Goal: Navigation & Orientation: Find specific page/section

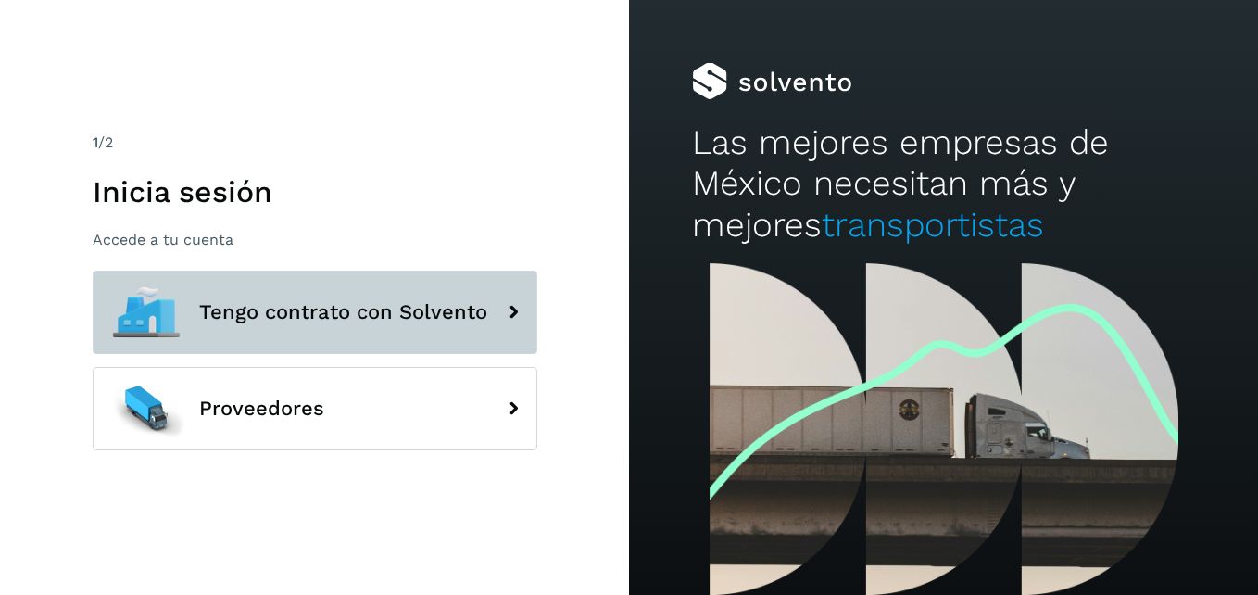
click at [449, 318] on span "Tengo contrato con Solvento" at bounding box center [343, 312] width 288 height 22
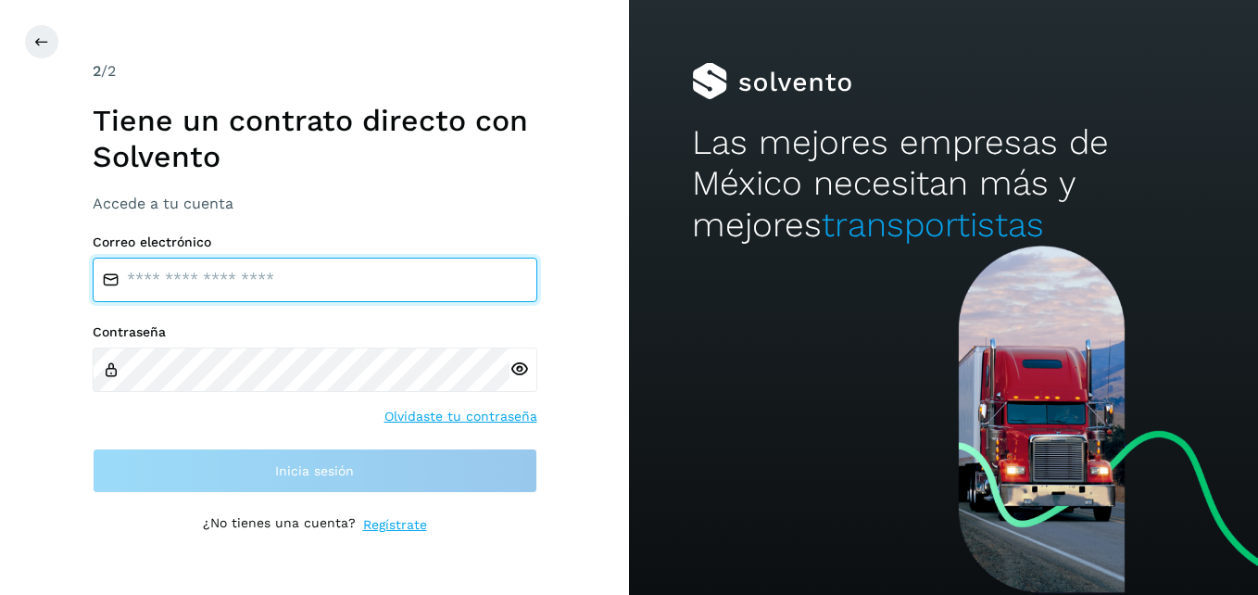
type input "**********"
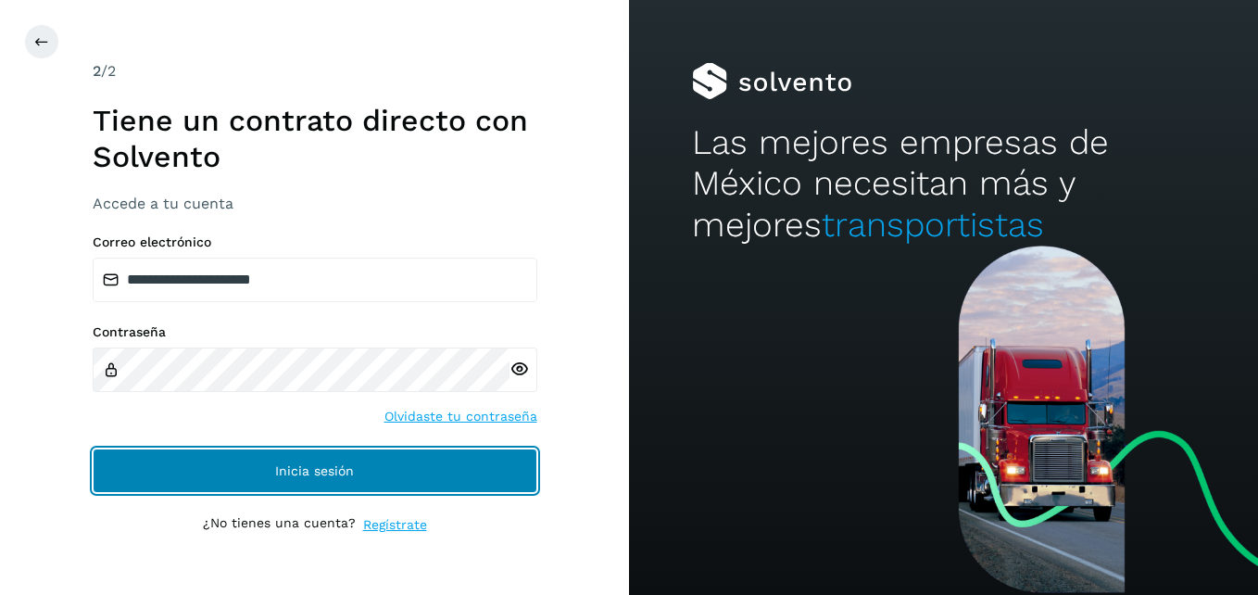
click at [374, 476] on button "Inicia sesión" at bounding box center [315, 470] width 445 height 44
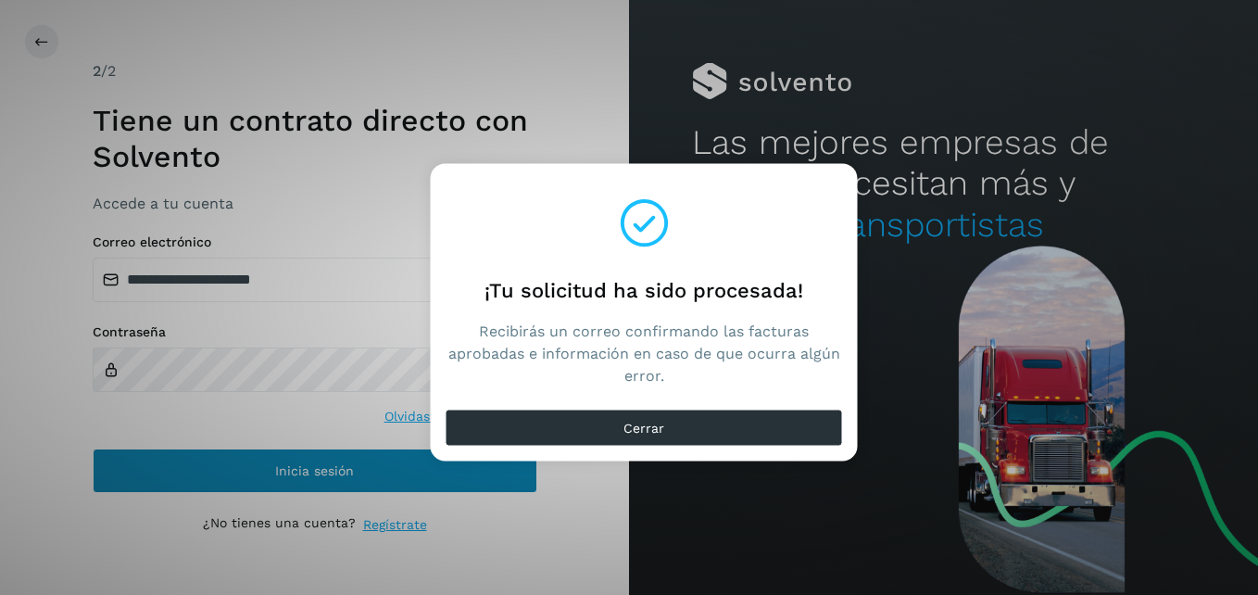
click at [374, 476] on div "¡Tu solicitud ha sido procesada! Recibirás un correo confirmando las facturas a…" at bounding box center [629, 297] width 1258 height 595
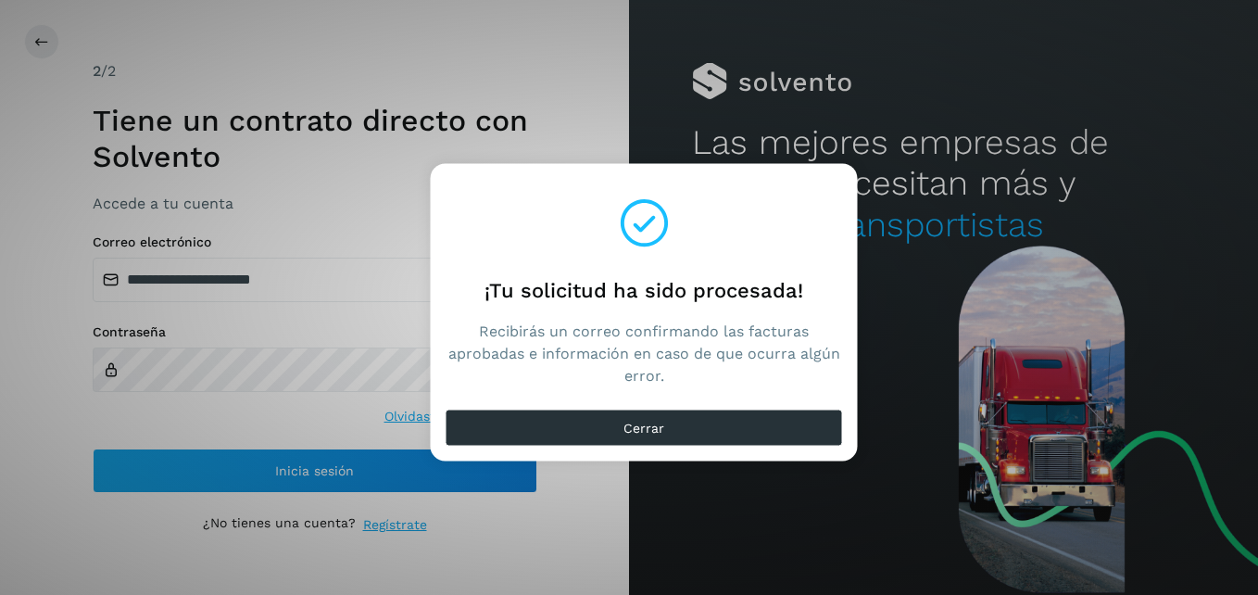
click at [576, 279] on span "¡Tu solicitud ha sido procesada!" at bounding box center [644, 290] width 319 height 31
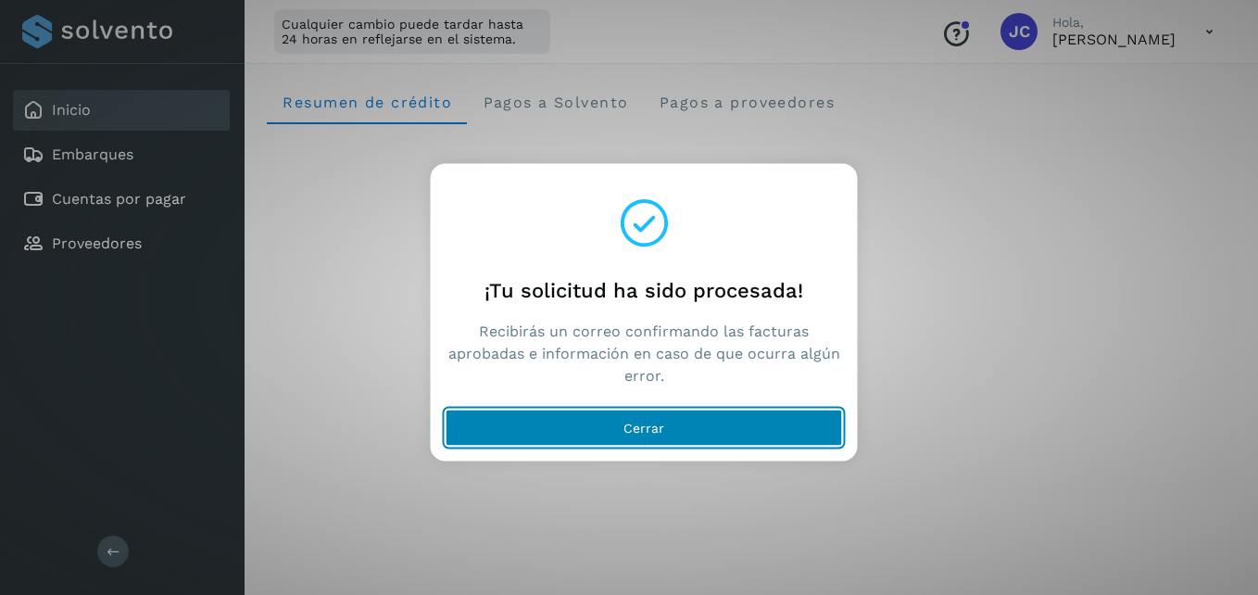
click at [735, 432] on button "Cerrar" at bounding box center [644, 428] width 397 height 37
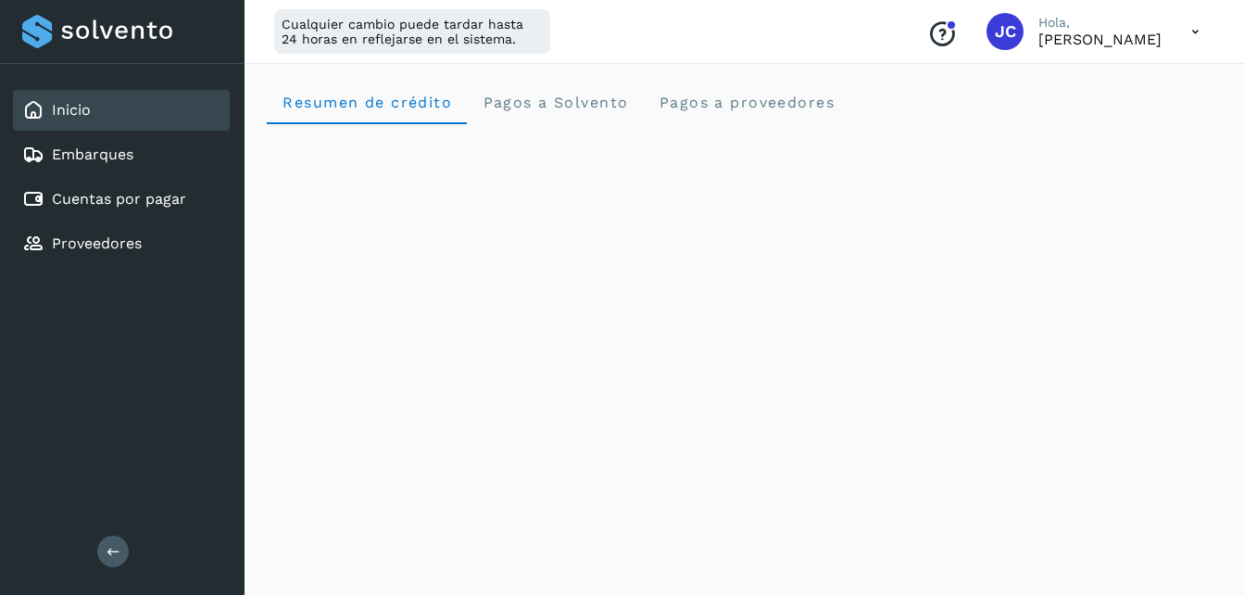
click at [75, 107] on link "Inicio" at bounding box center [71, 110] width 39 height 18
click at [89, 193] on link "Cuentas por pagar" at bounding box center [119, 199] width 134 height 18
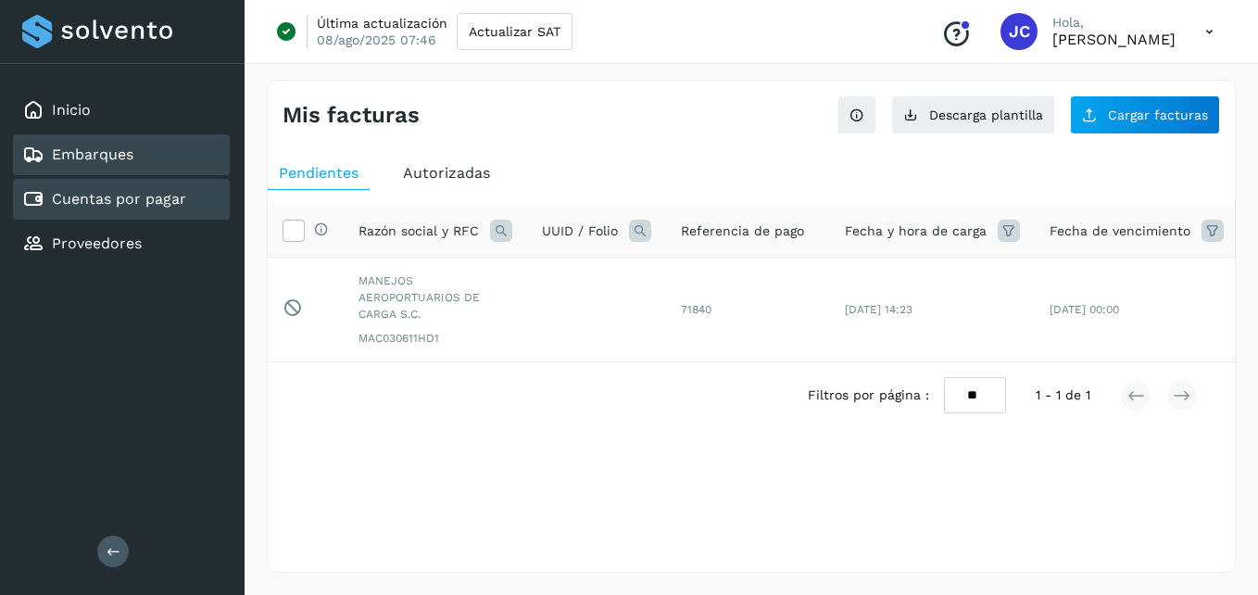
click at [103, 145] on link "Embarques" at bounding box center [93, 154] width 82 height 18
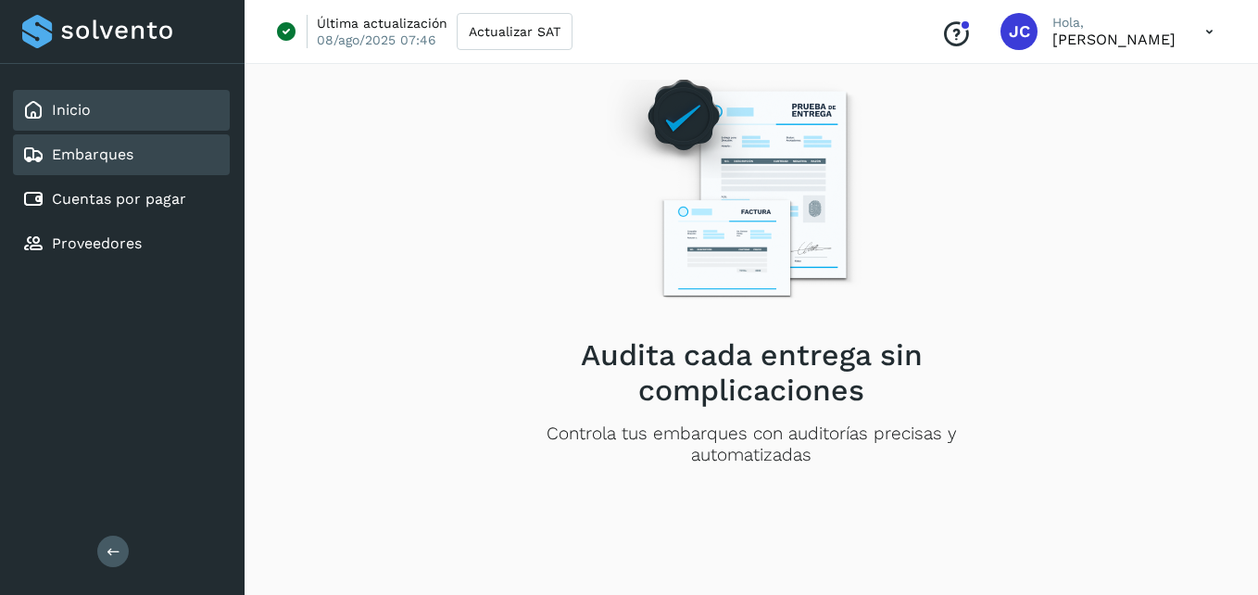
click at [77, 95] on div "Inicio" at bounding box center [121, 110] width 217 height 41
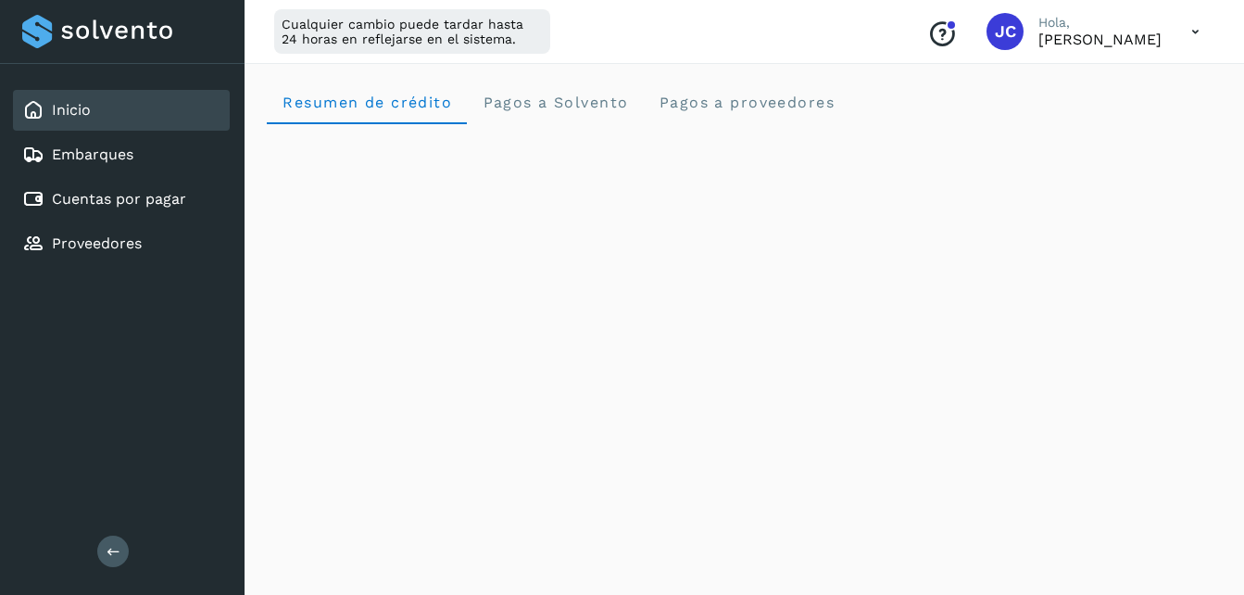
click at [1199, 25] on icon at bounding box center [1196, 32] width 38 height 38
click at [1199, 25] on div at bounding box center [622, 297] width 1244 height 595
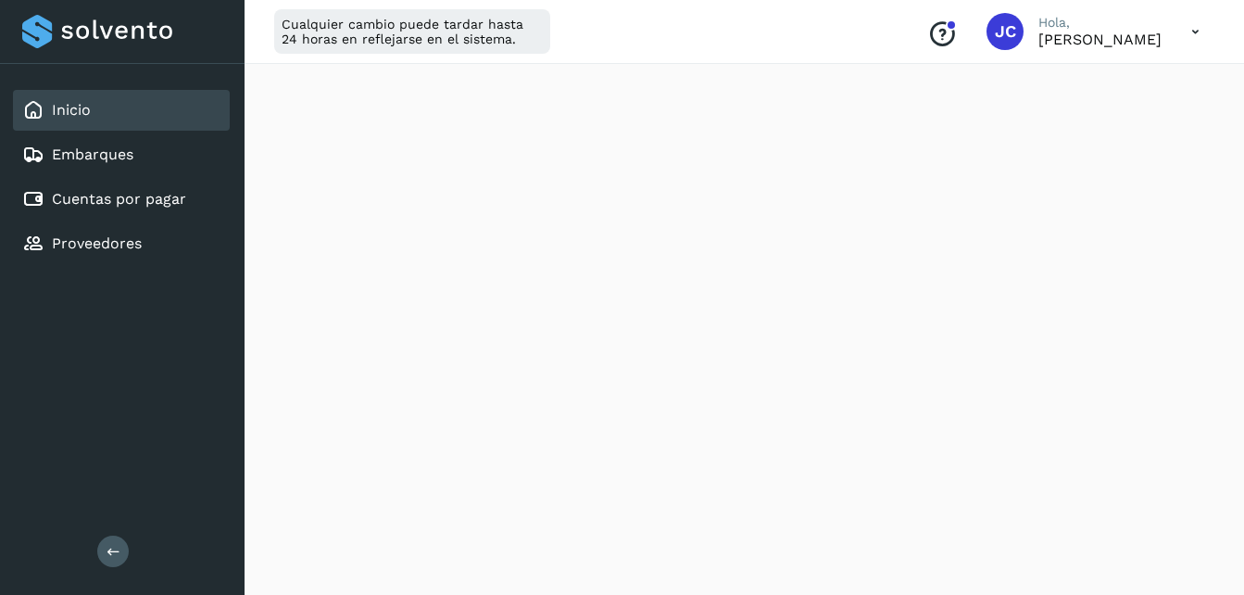
scroll to position [791, 0]
click at [140, 393] on div "Inicio Embarques Cuentas por pagar Proveedores Salir" at bounding box center [122, 297] width 245 height 595
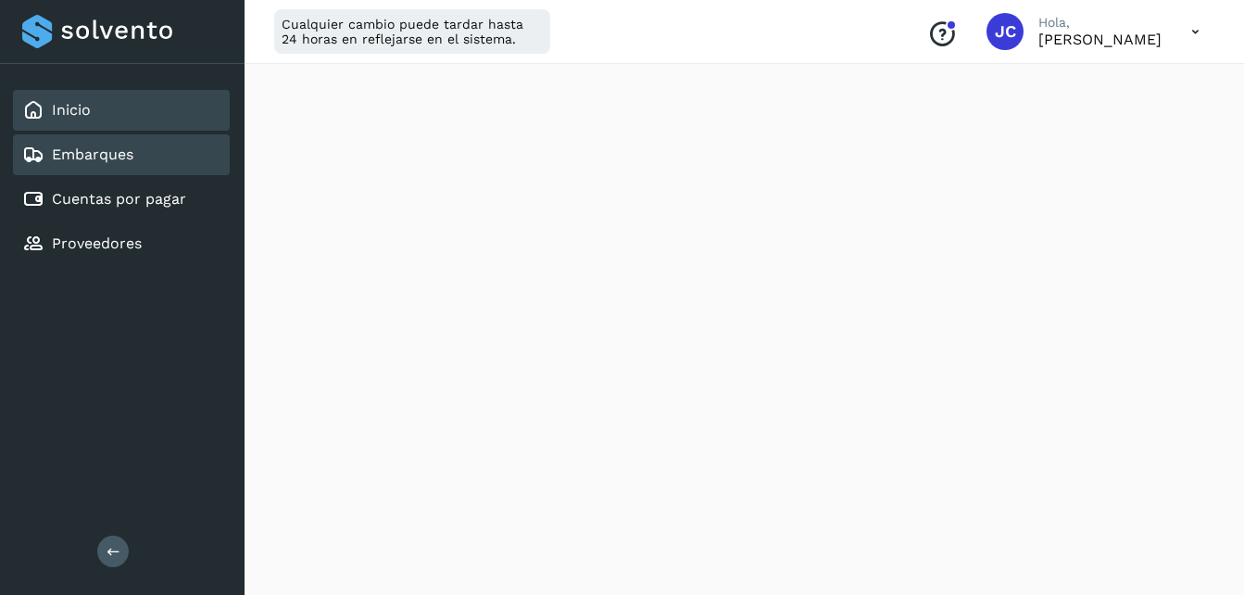
click at [89, 147] on link "Embarques" at bounding box center [93, 154] width 82 height 18
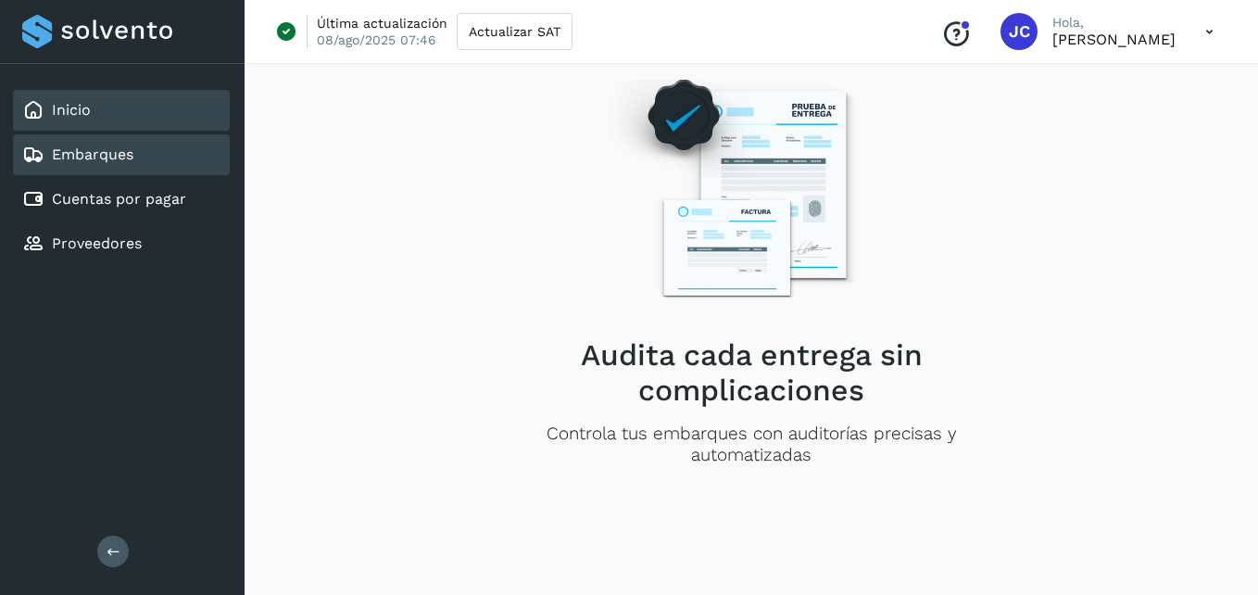
click at [73, 114] on link "Inicio" at bounding box center [71, 110] width 39 height 18
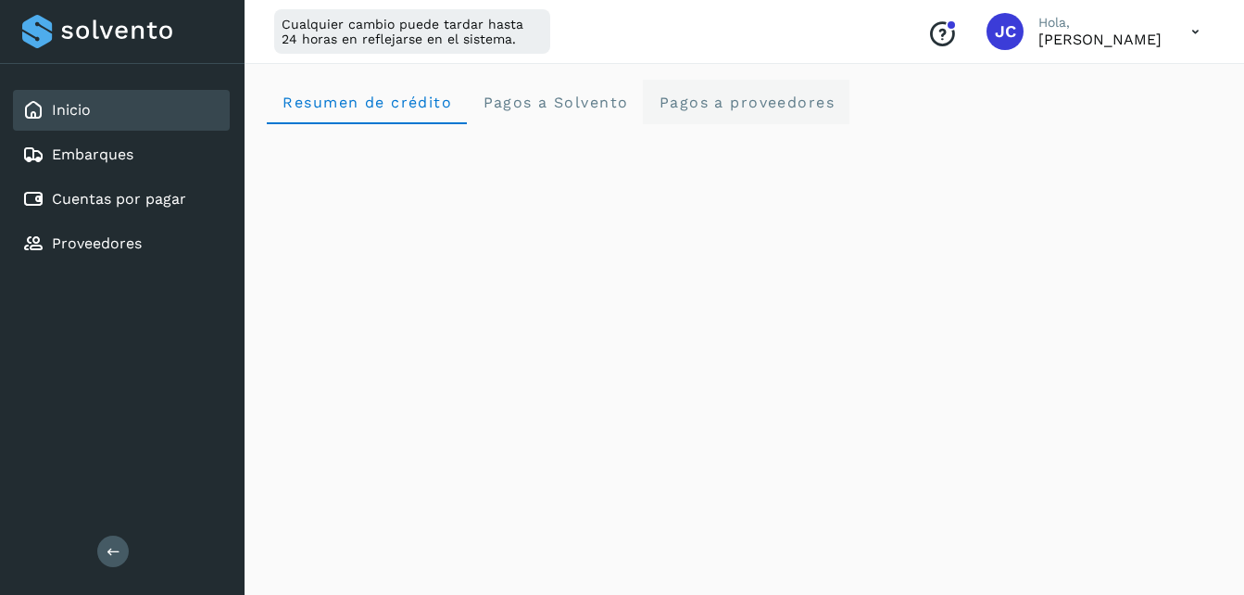
click at [751, 108] on span "Pagos a proveedores" at bounding box center [746, 103] width 177 height 18
